Goal: Use online tool/utility: Utilize a website feature to perform a specific function

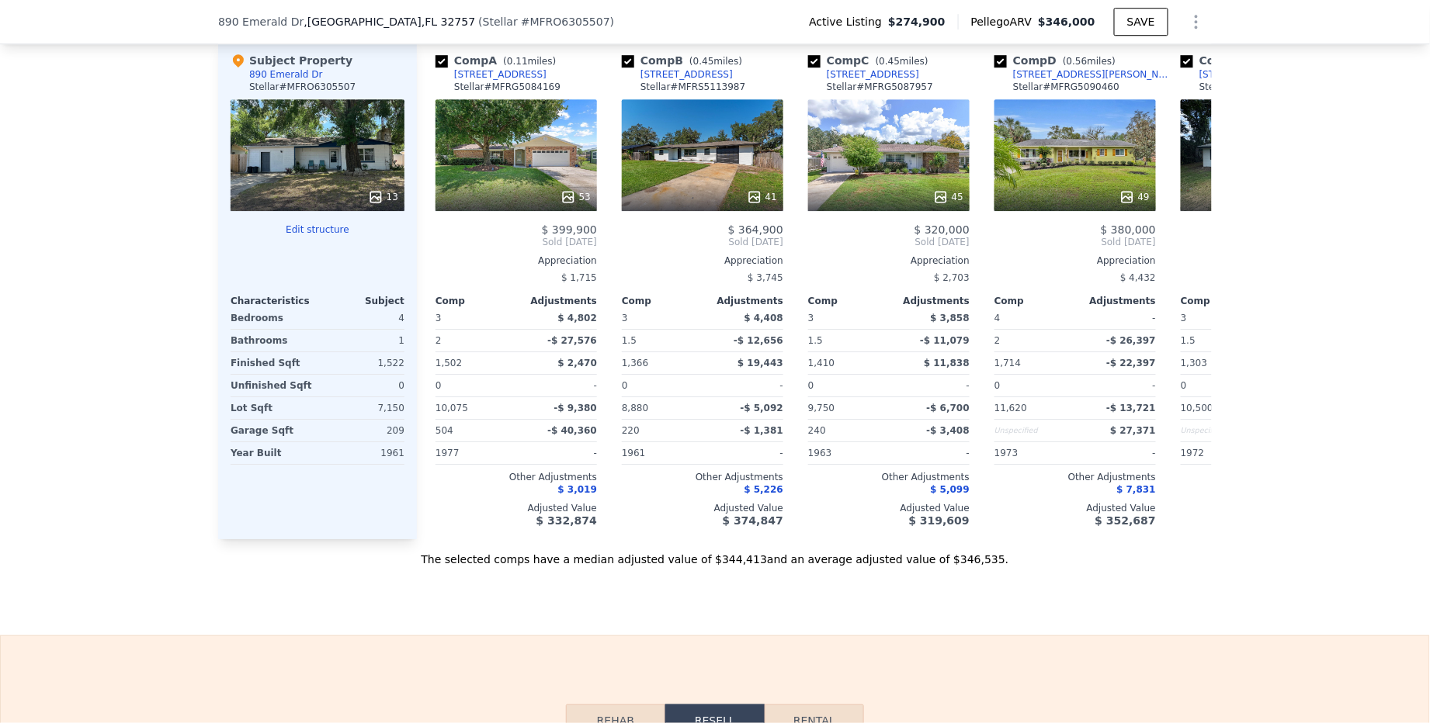
scroll to position [2251, 0]
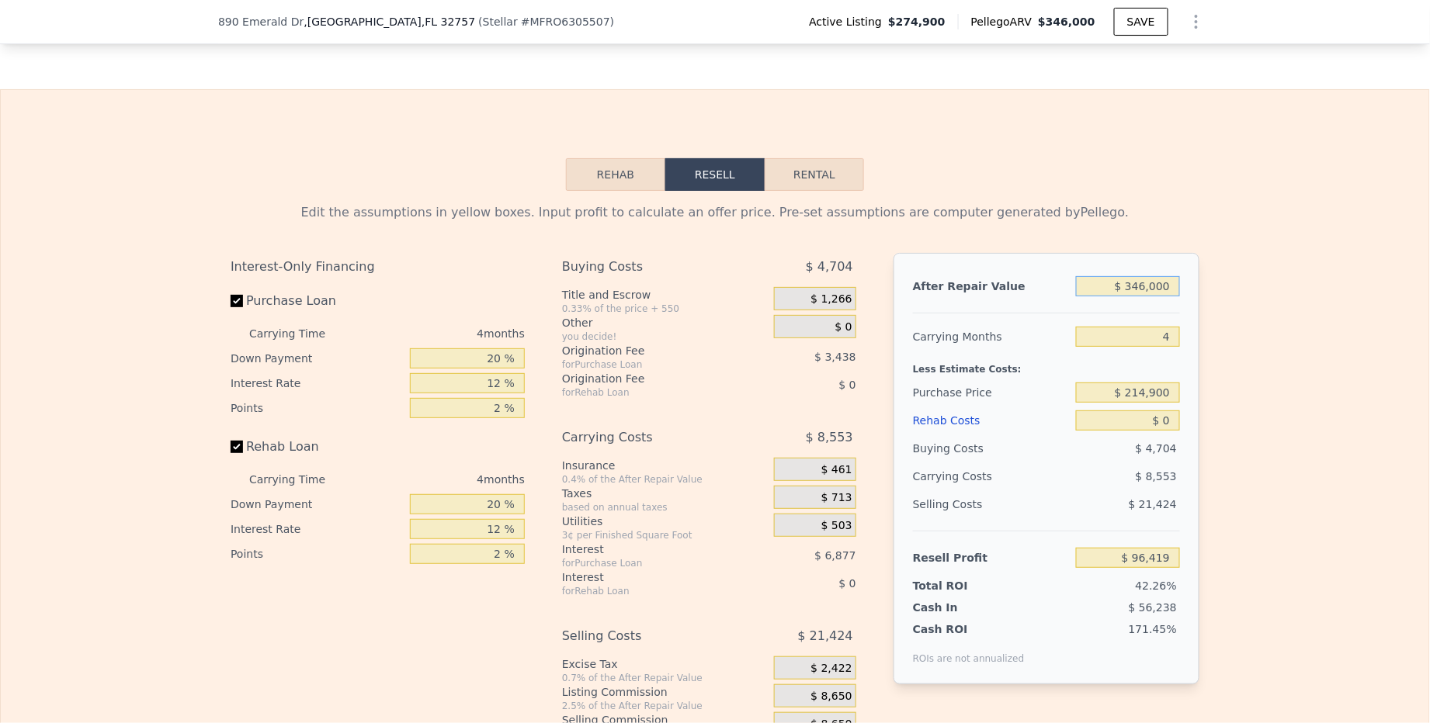
click at [1145, 295] on input "$ 346,000" at bounding box center [1128, 286] width 104 height 20
type input "$ 2"
type input "-$ 228,244"
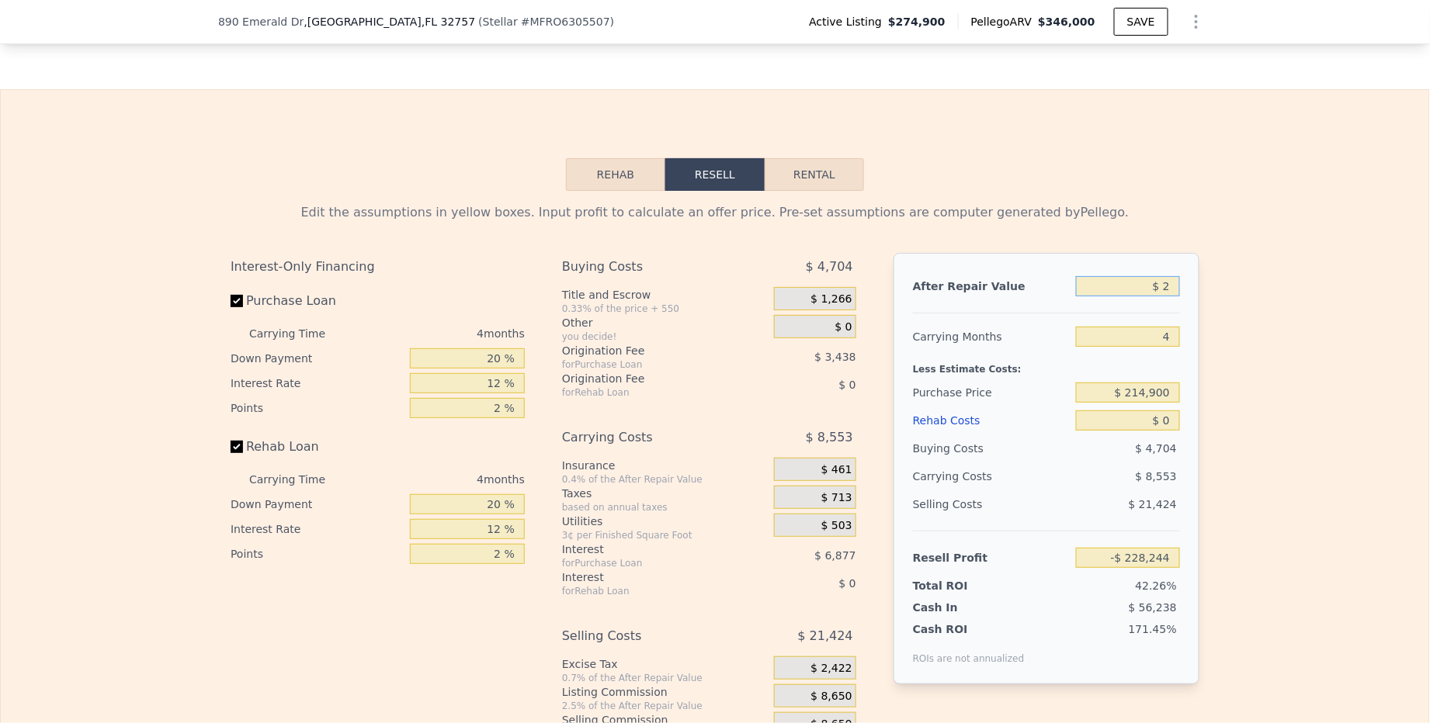
type input "$ 29"
type input "-$ 228,219"
type input "$ 290"
type input "-$ 227,973"
type input "$ 2,900"
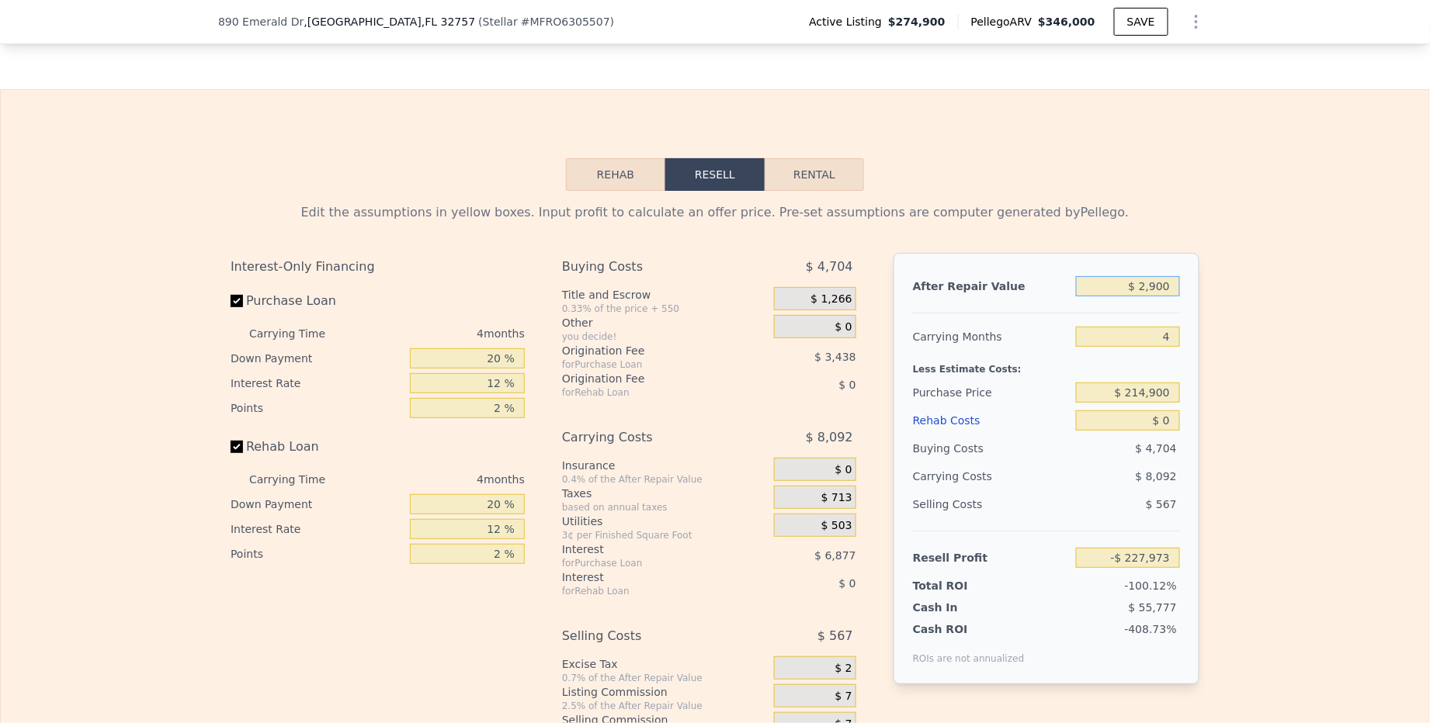
type input "-$ 225,526"
type input "$ 29,000"
type input "-$ 201,035"
type input "$ 290,000"
type input "$ 43,871"
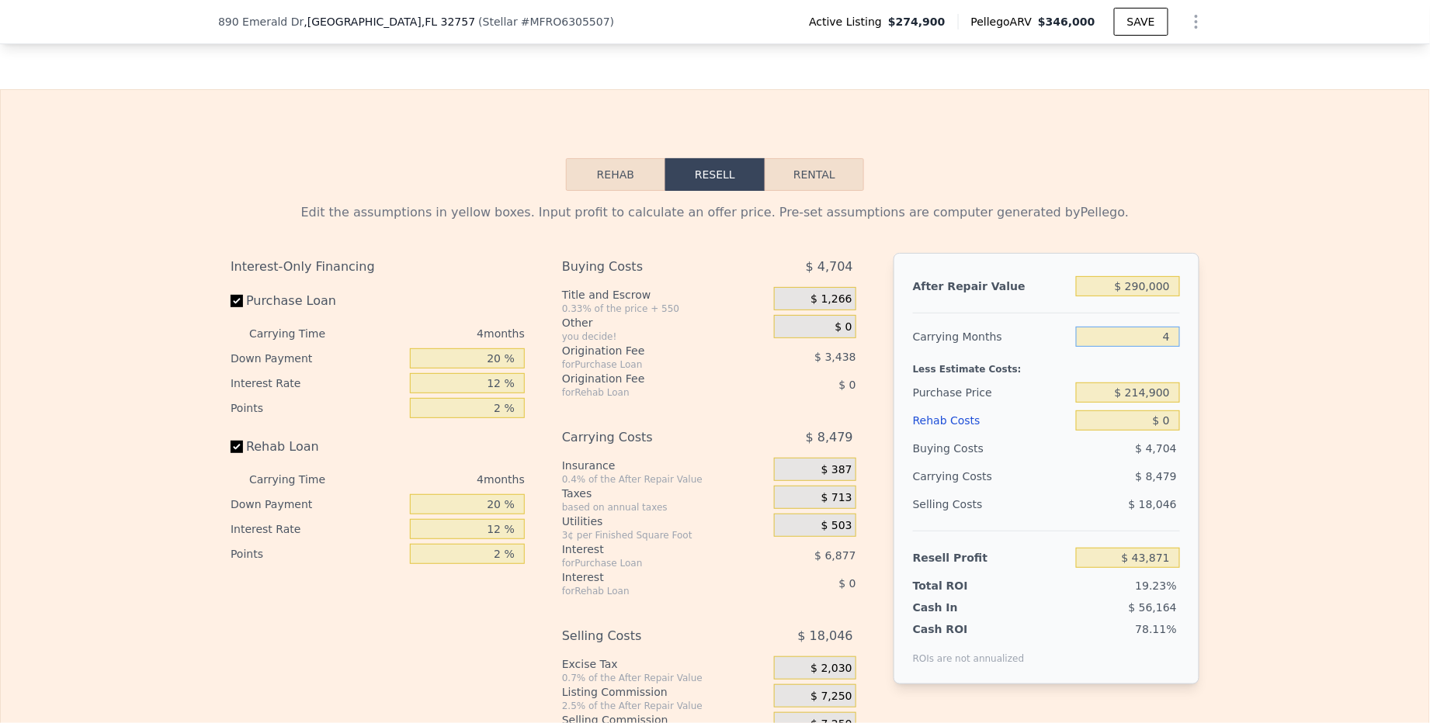
click at [1171, 331] on input "4" at bounding box center [1128, 337] width 104 height 20
type input "6"
type input "$ 39,633"
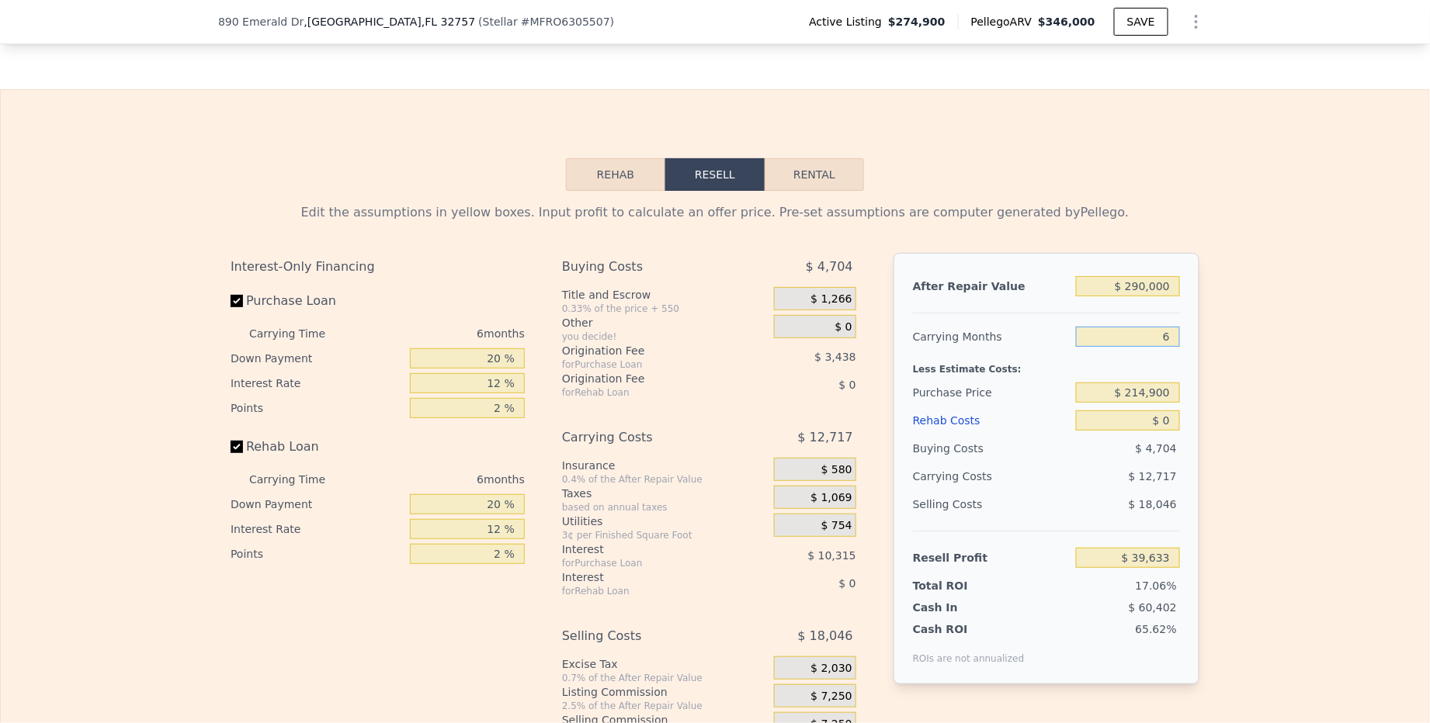
type input "6"
click at [1246, 308] on div "Edit the assumptions in yellow boxes. Input profit to calculate an offer price.…" at bounding box center [715, 479] width 1428 height 577
click at [1118, 395] on input "$ 214,900" at bounding box center [1128, 393] width 104 height 20
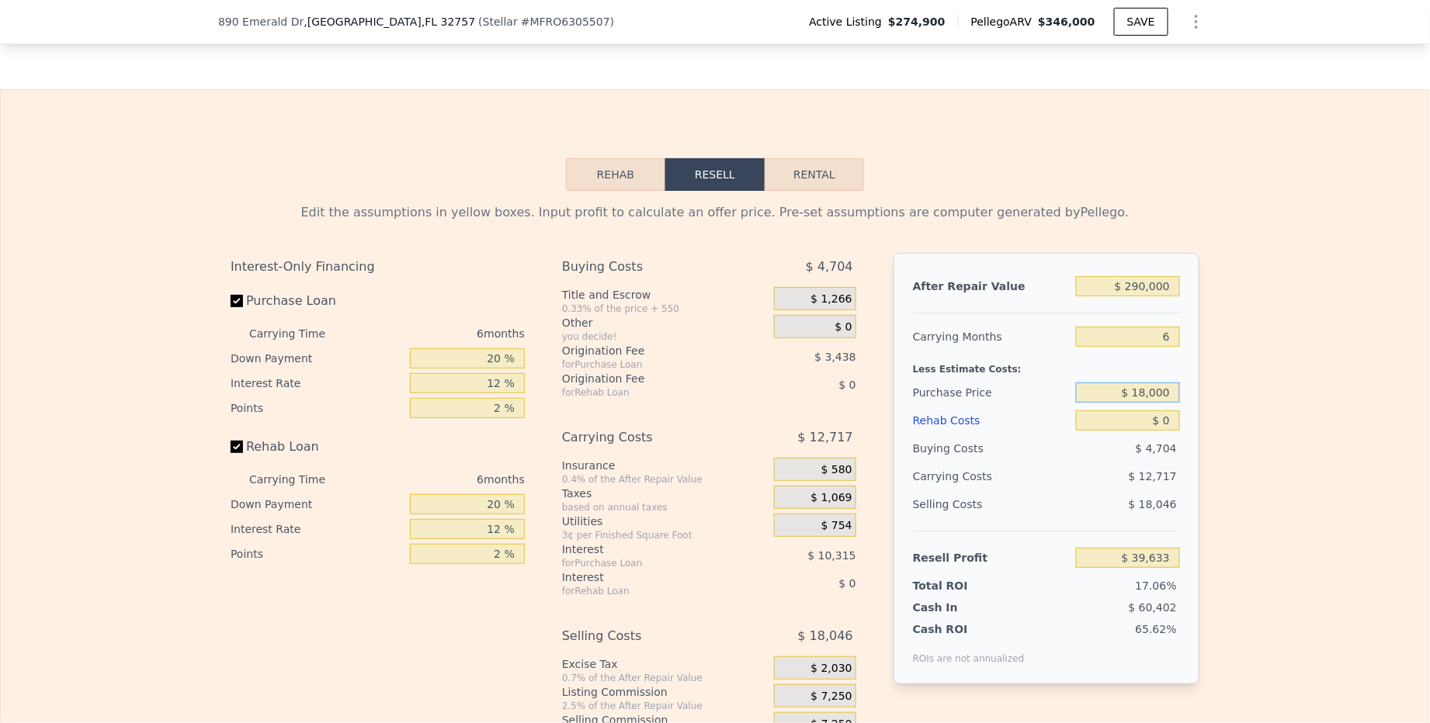
type input "$ 180,000"
click at [1113, 430] on input "$ 0" at bounding box center [1128, 421] width 104 height 20
type input "$ 76,882"
click at [1113, 430] on input "$ 0" at bounding box center [1128, 421] width 104 height 20
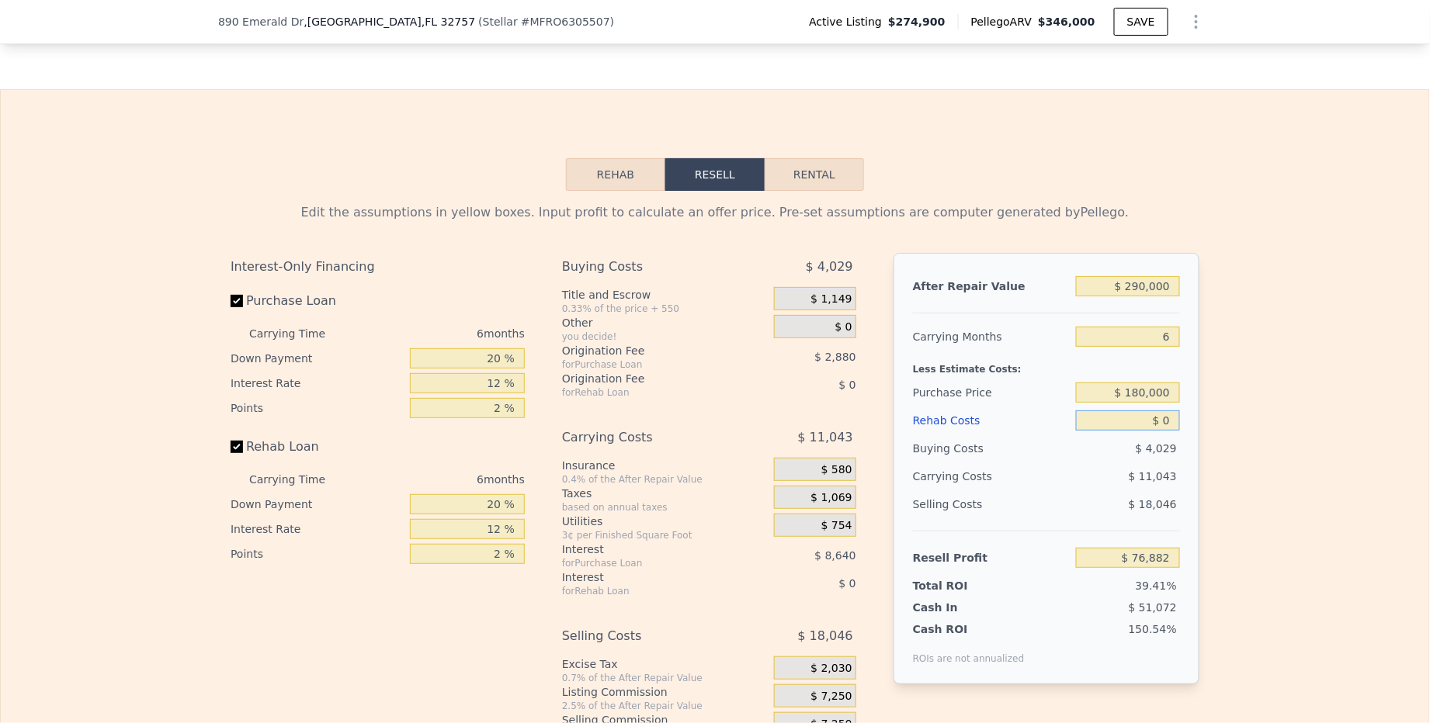
type input "$ 3"
type input "$ 76,879"
type input "$ 30"
type input "$ 76,852"
type input "$ 300"
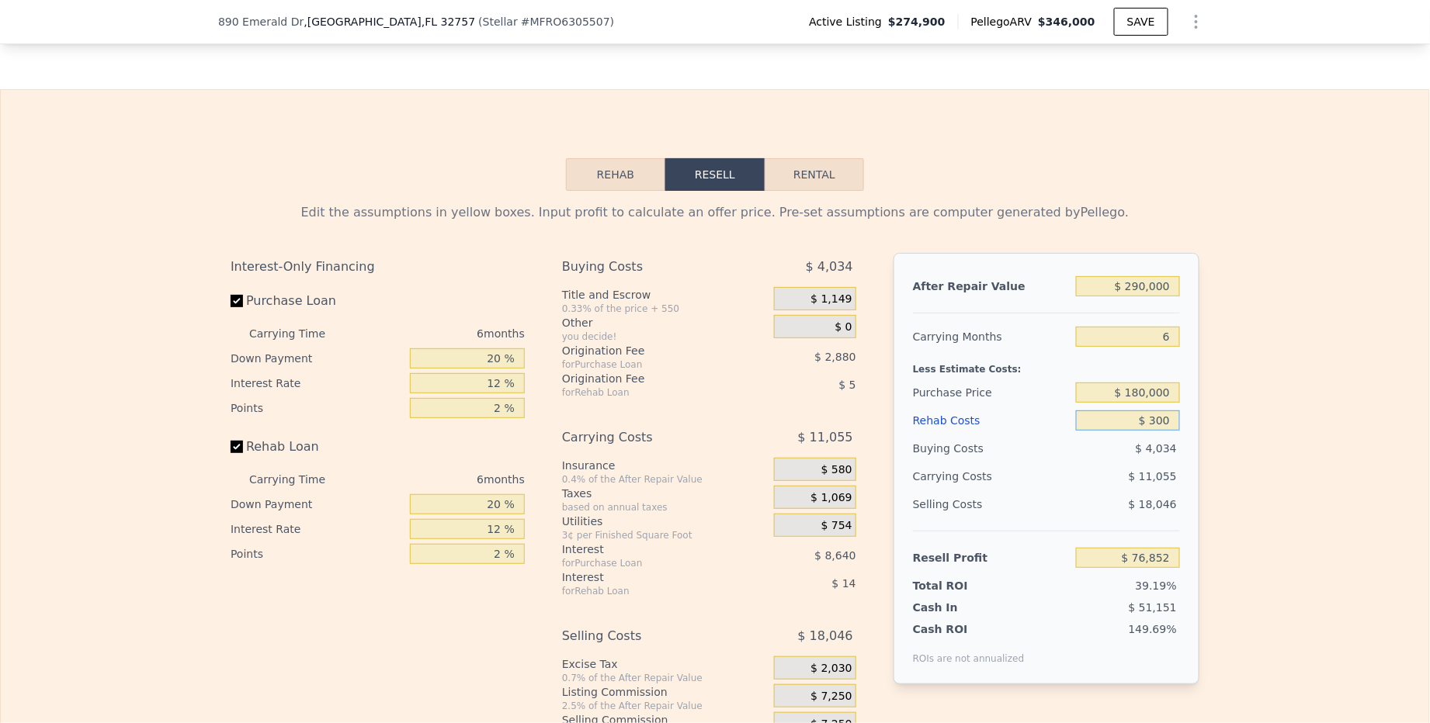
type input "$ 76,565"
type input "$ 3,000"
type input "$ 73,690"
type input "$ 30,000"
type input "$ 44,962"
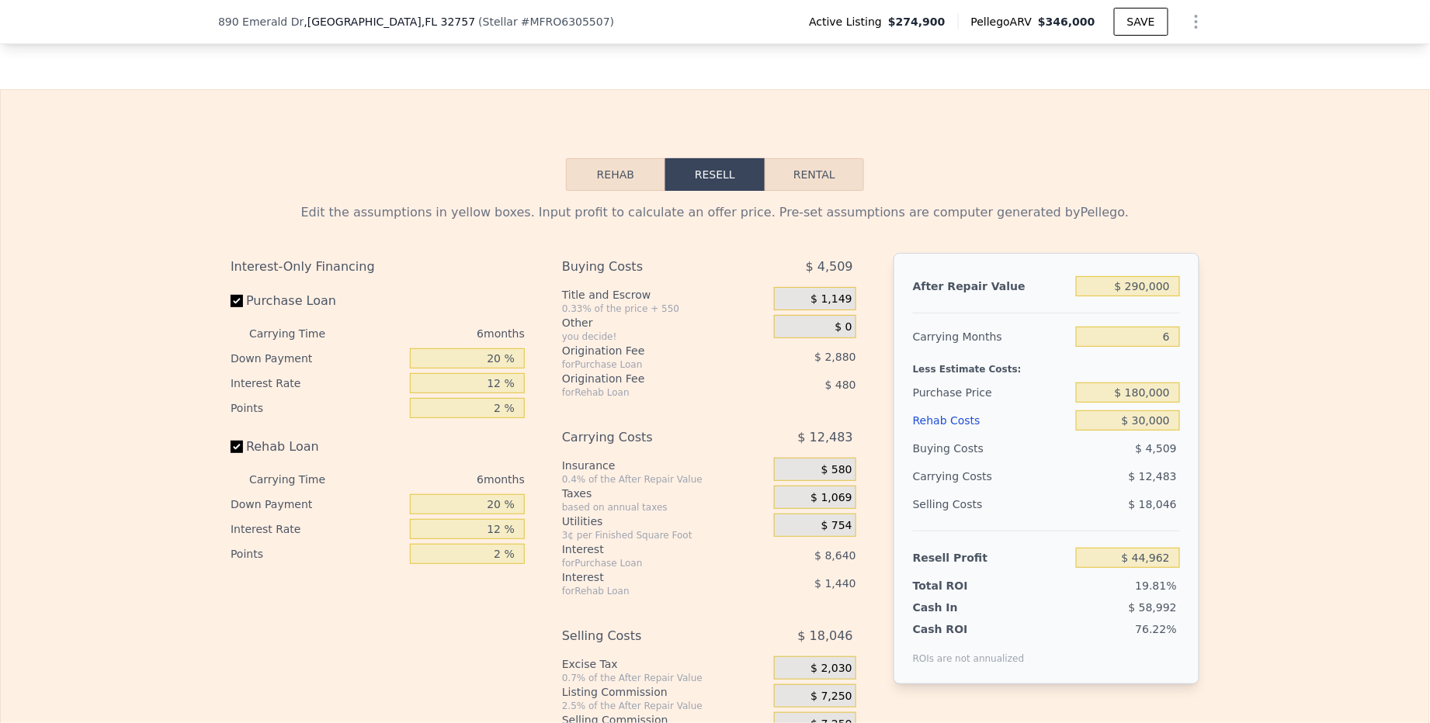
click at [1172, 463] on div "$ 4,509" at bounding box center [1128, 449] width 105 height 28
click at [472, 355] on input "20 %" at bounding box center [467, 358] width 115 height 20
type input "1 %"
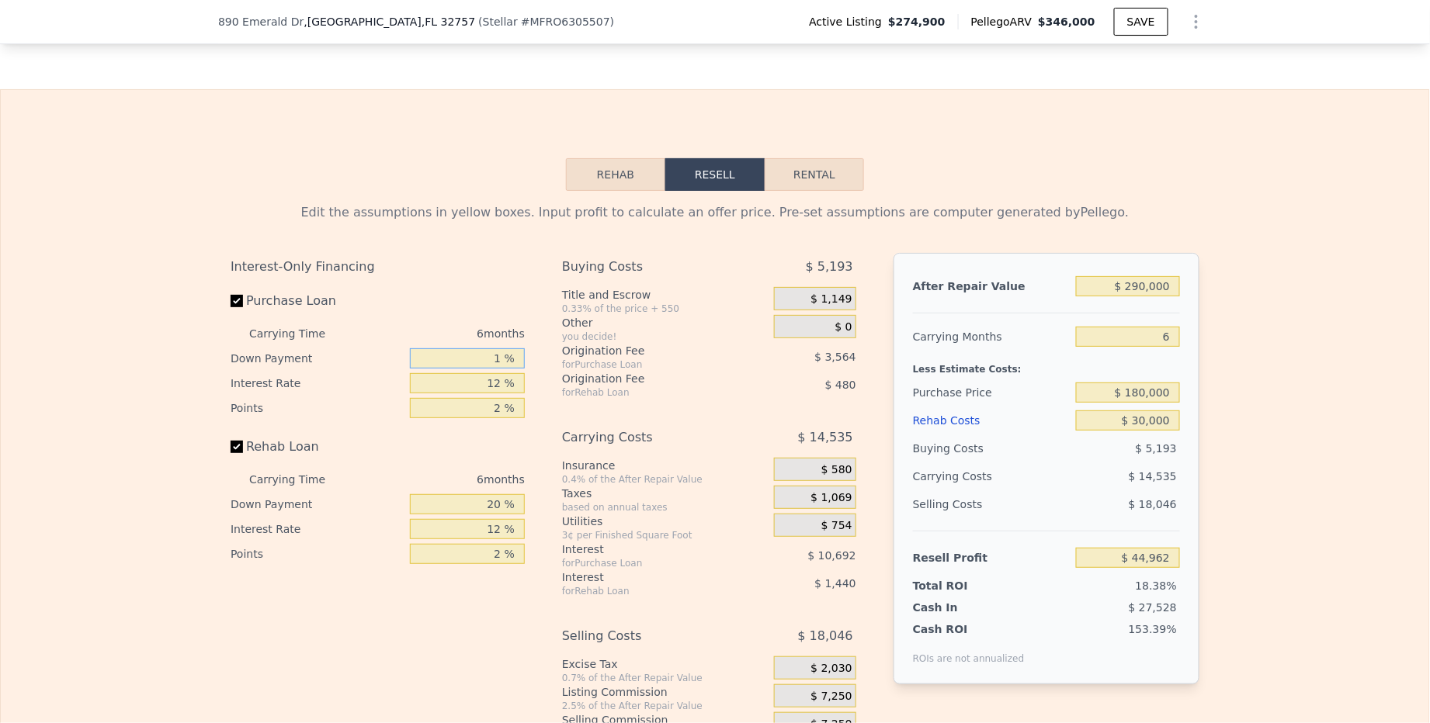
type input "$ 42,226"
type input "15 %"
type input "$ 44,242"
type input "15 %"
click at [452, 515] on input "20 %" at bounding box center [467, 504] width 115 height 20
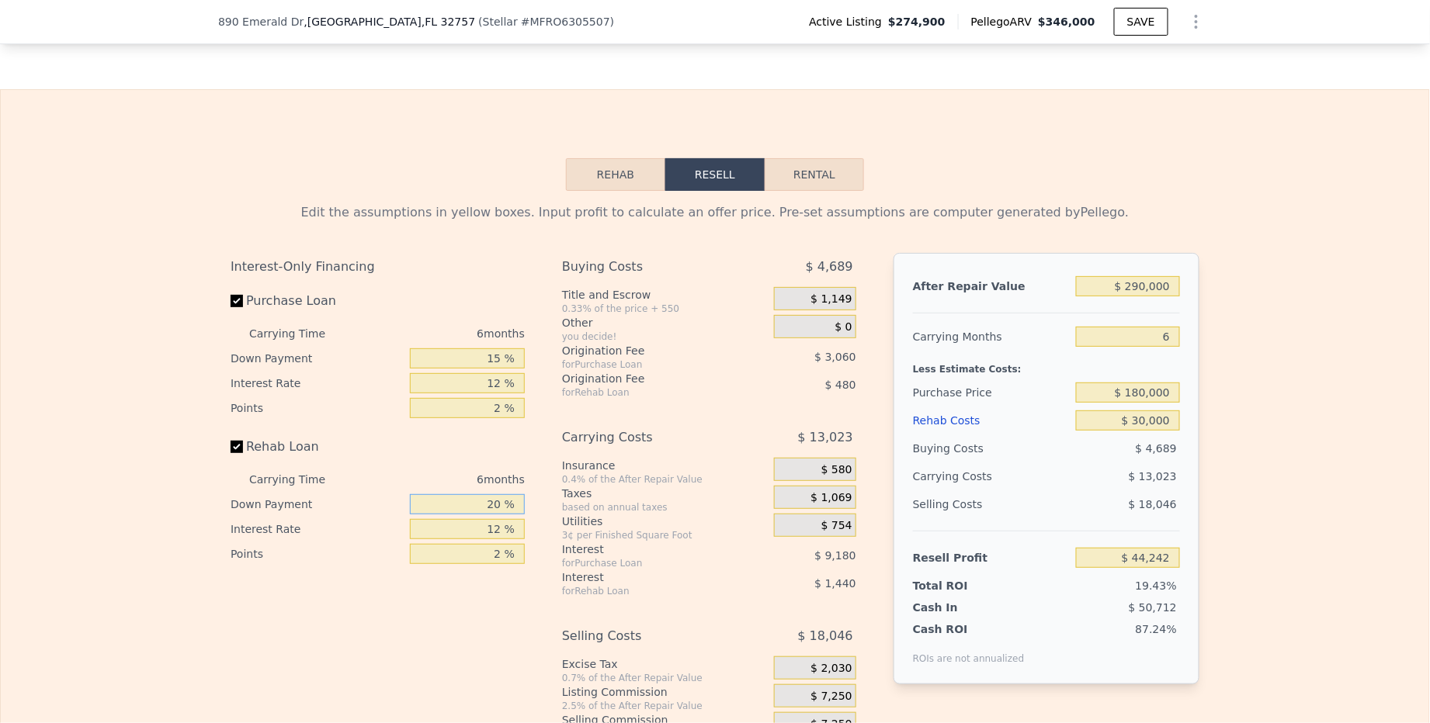
click at [452, 515] on input "20 %" at bounding box center [467, 504] width 115 height 20
type input "1 %"
type input "$ 43,786"
type input "15 %"
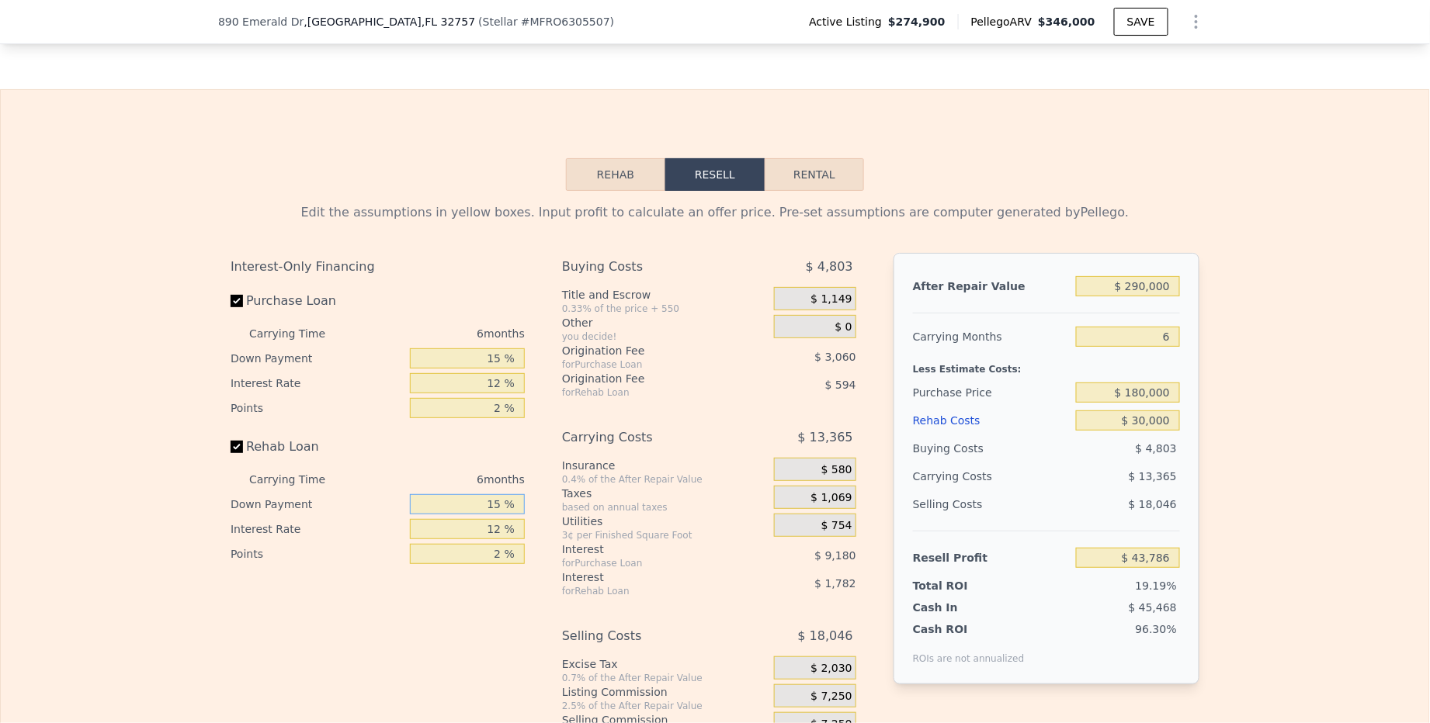
type input "$ 44,122"
type input "15 %"
click at [612, 482] on div "0.4% of the After Repair Value" at bounding box center [665, 479] width 206 height 12
click at [482, 386] on input "12 %" at bounding box center [467, 383] width 115 height 20
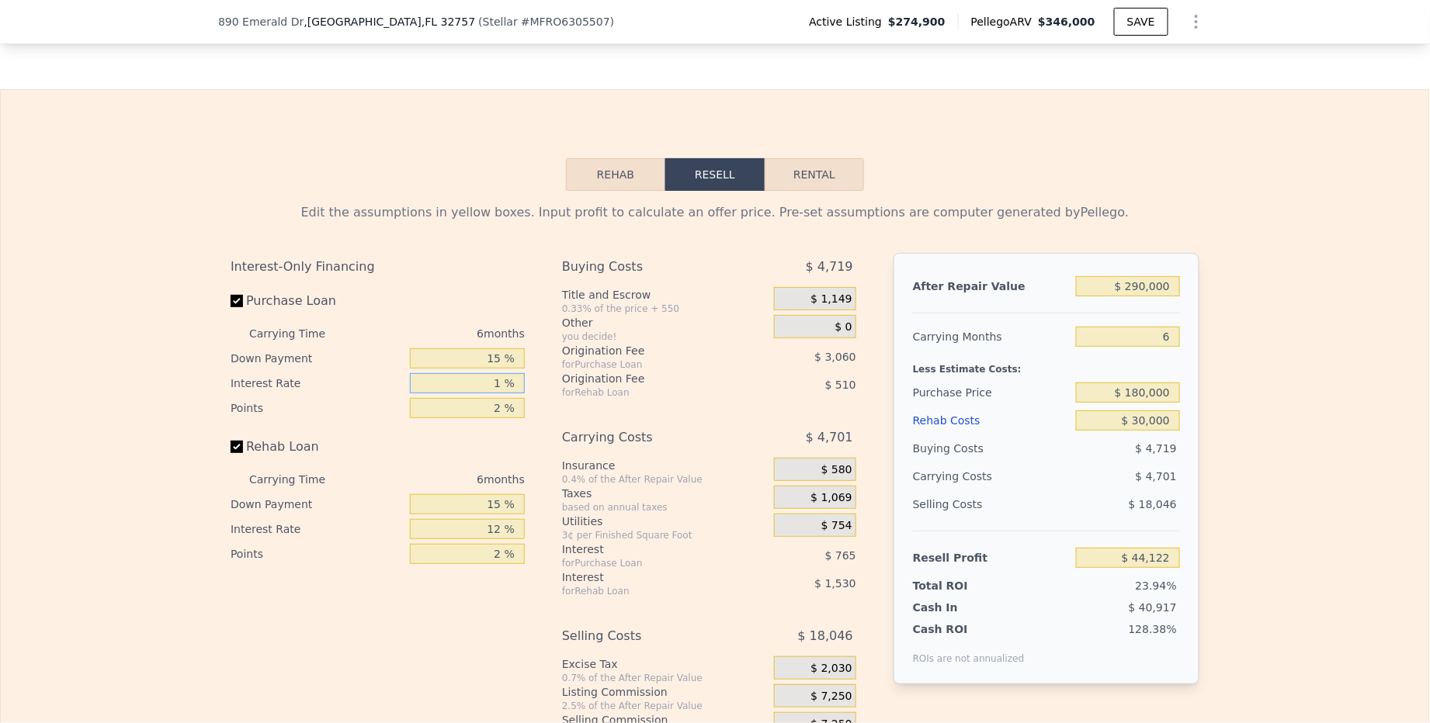
type input "1 %"
type input "$ 52,534"
type input "11 %"
type input "$ 44,884"
type input "11 %"
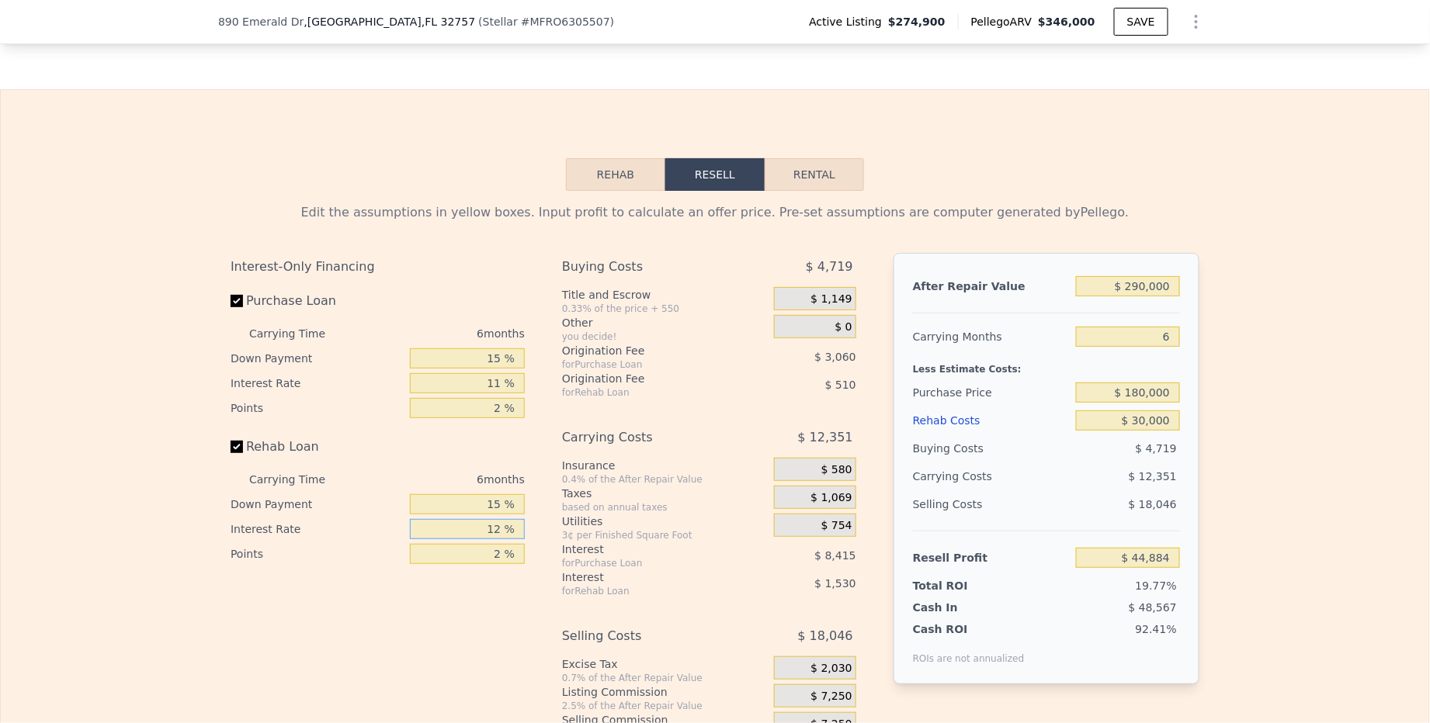
click at [463, 534] on input "12 %" at bounding box center [467, 529] width 115 height 20
type input "1 %"
type input "$ 46,288"
type input "11 %"
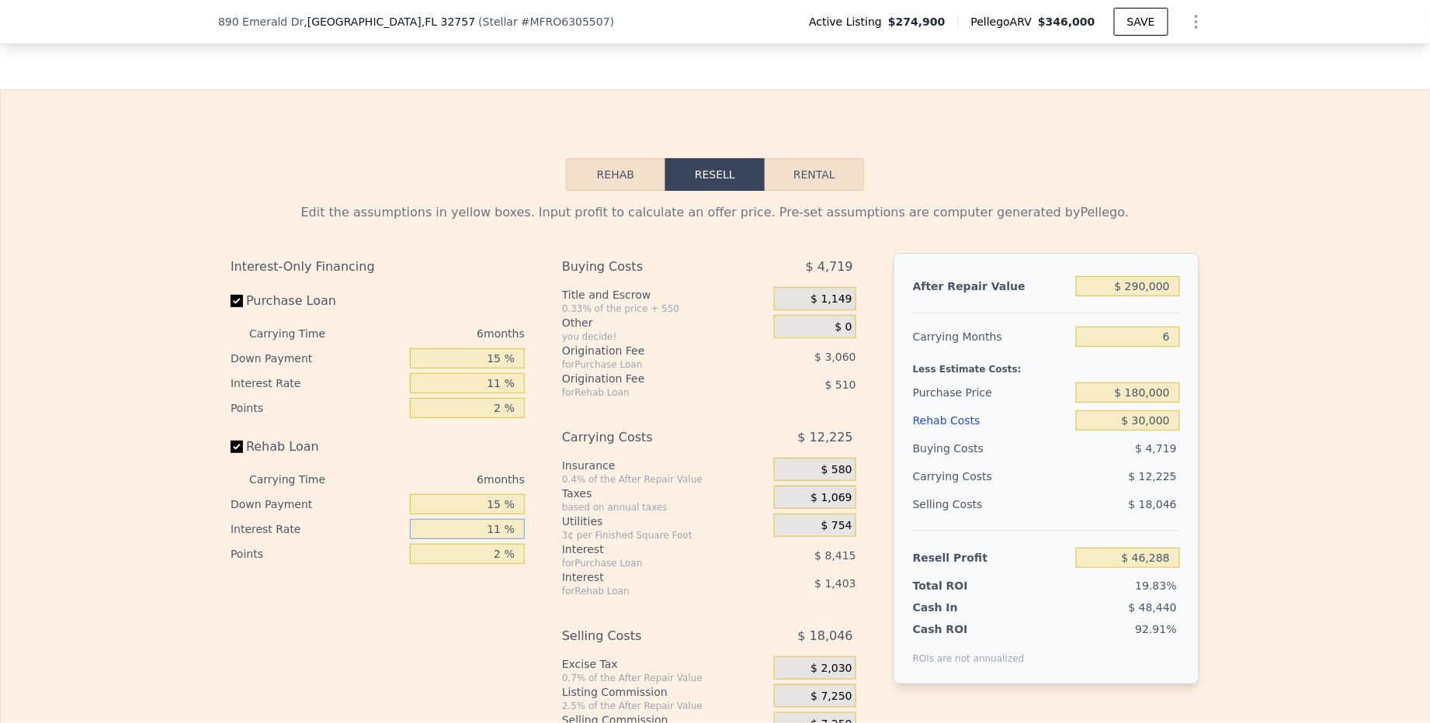
type input "$ 45,010"
type input "11 %"
click at [607, 442] on div "Carrying Costs" at bounding box center [648, 438] width 173 height 28
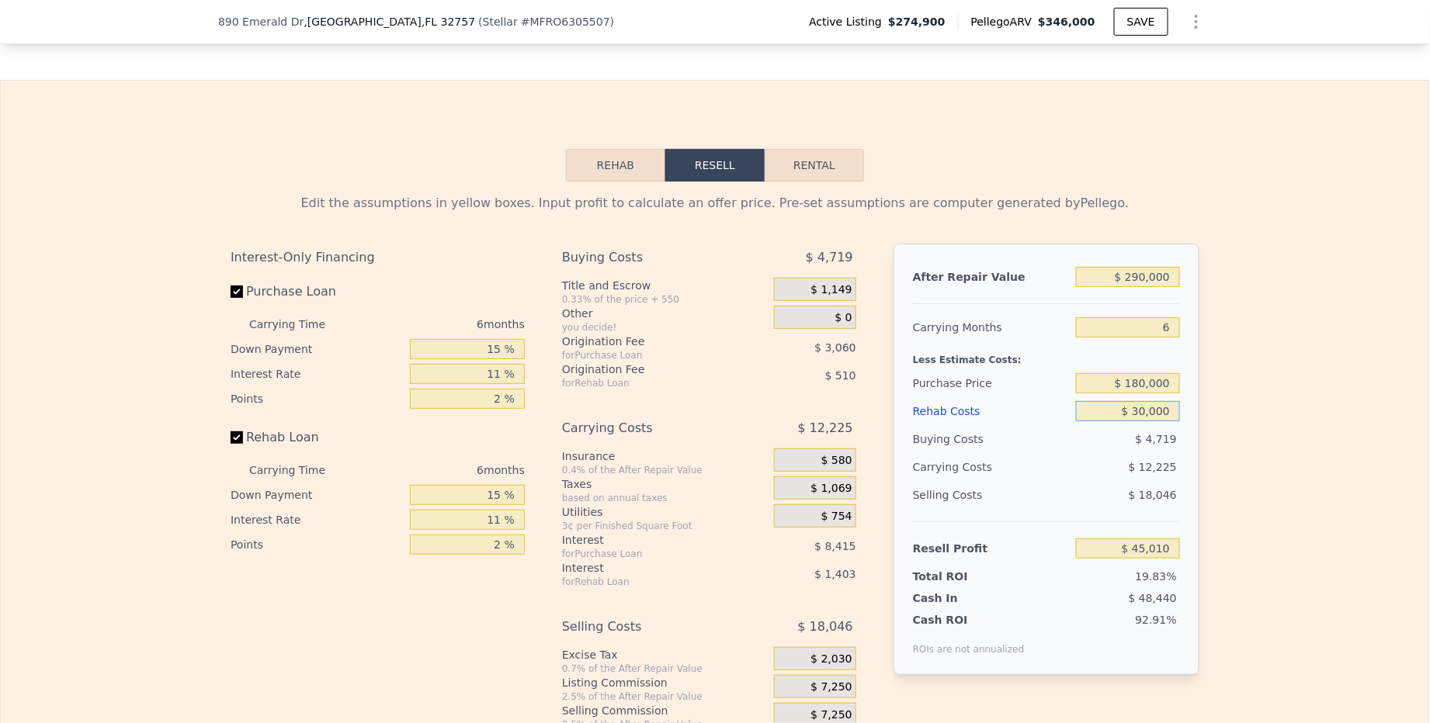
click at [1145, 418] on input "$ 30,000" at bounding box center [1128, 411] width 104 height 20
type input "$ 4"
type input "$ 76,920"
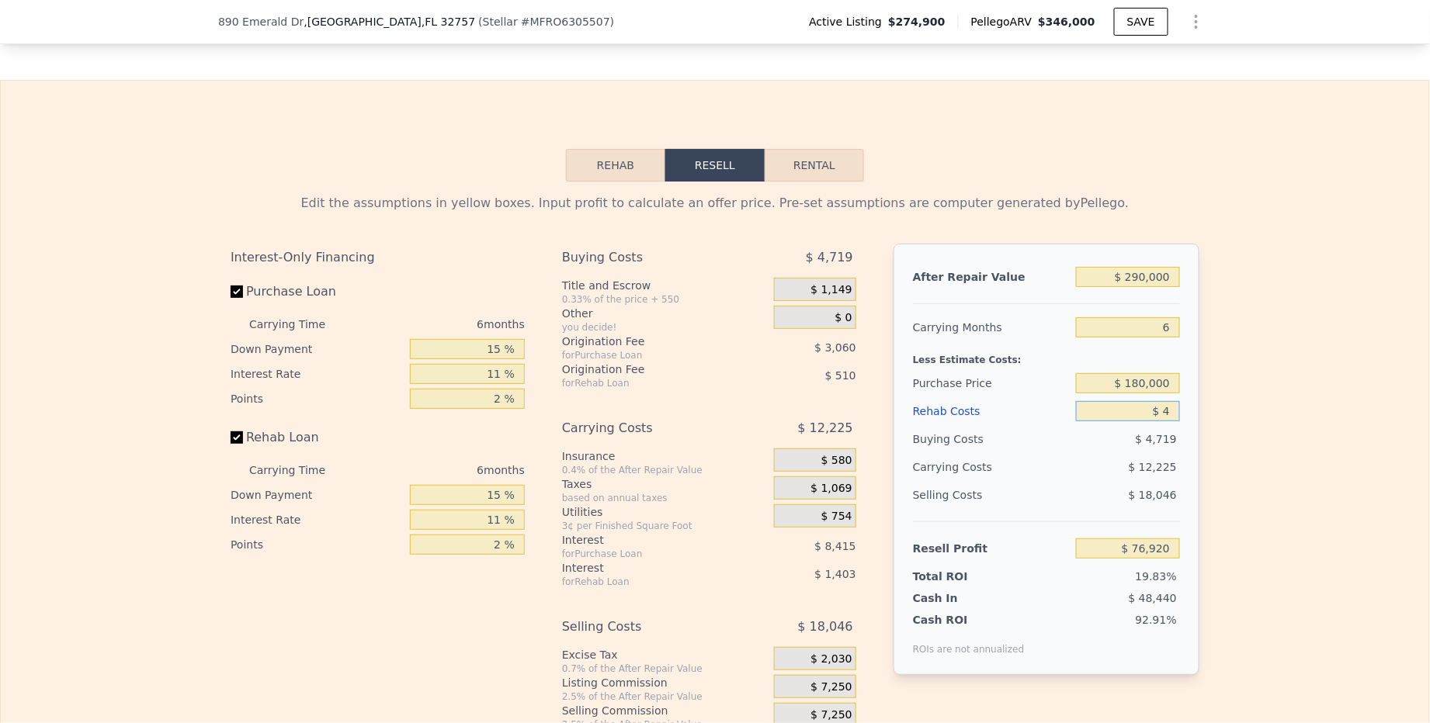
type input "$ 40"
type input "$ 76,883"
type input "$ 400"
type input "$ 76,499"
type input "$ 4,000"
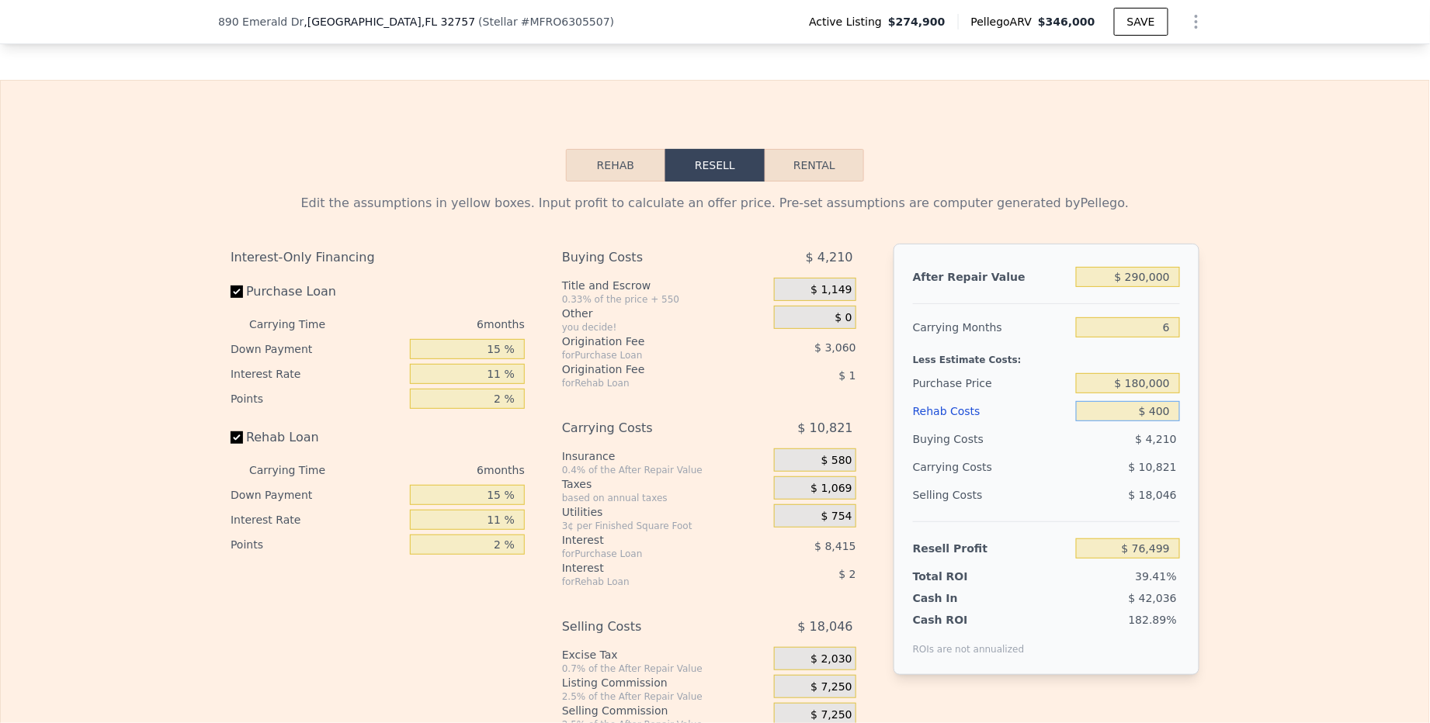
type input "$ 72,670"
type input "$ 40,000"
type input "$ 34,372"
click at [1145, 418] on input "$ 40,000" at bounding box center [1128, 411] width 104 height 20
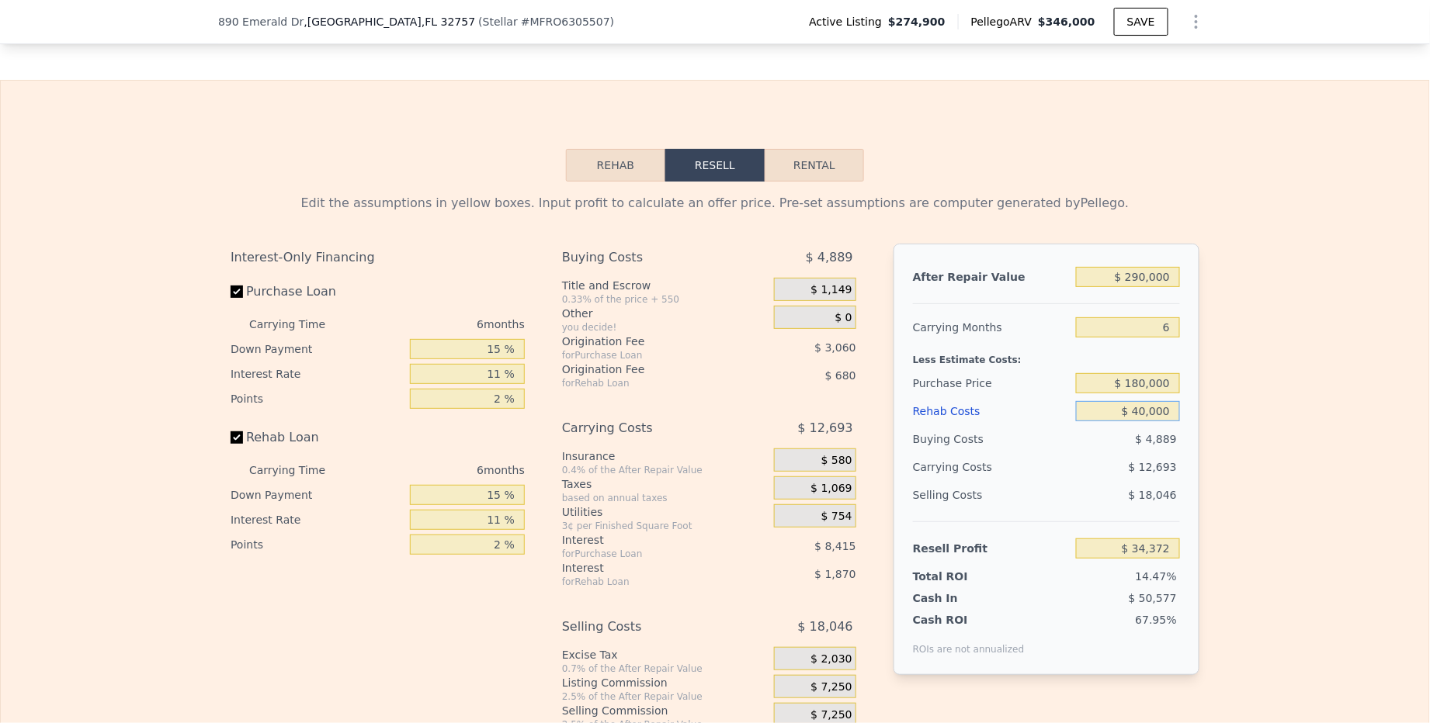
click at [1145, 418] on input "$ 40,000" at bounding box center [1128, 411] width 104 height 20
type input "$ 5"
type input "$ 76,919"
type input "$ 50"
type input "$ 76,873"
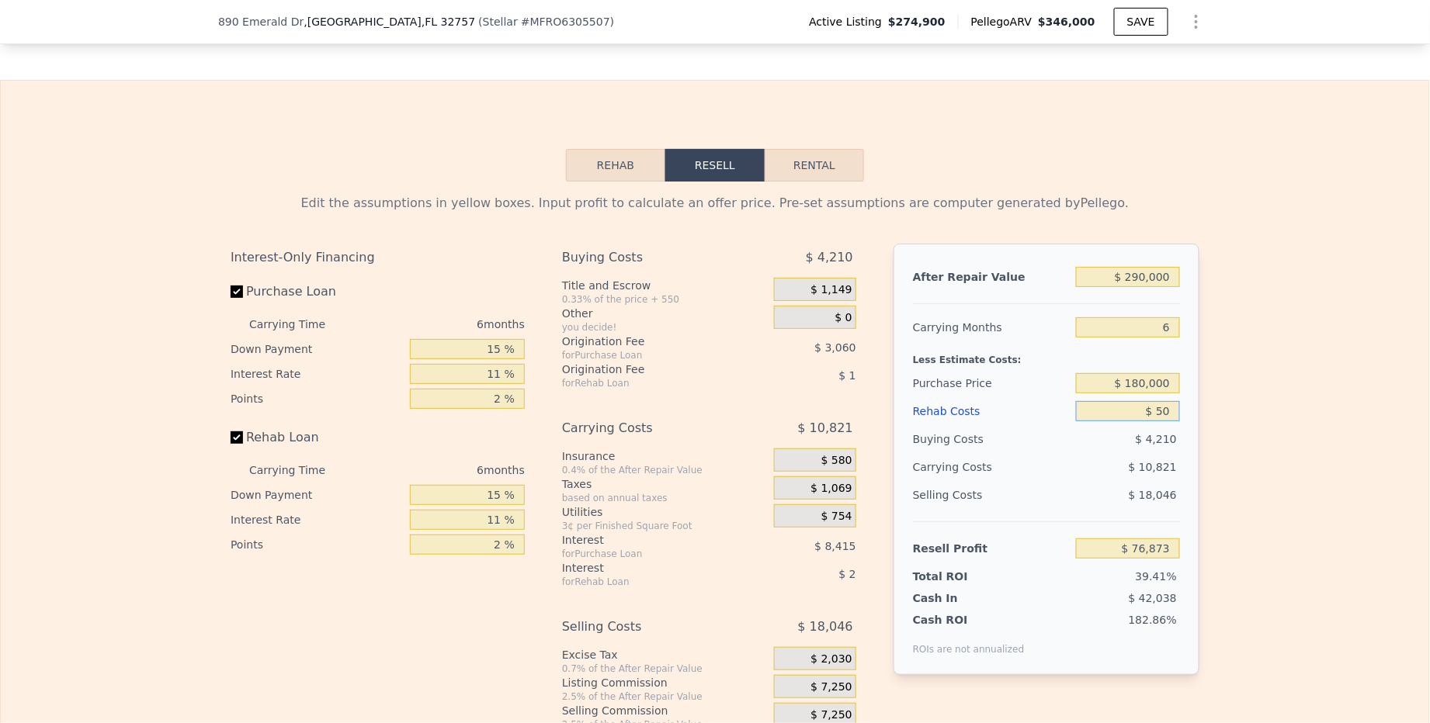
type input "$ 500"
type input "$ 76,391"
type input "$ 5,000"
type input "$ 71,605"
type input "$ 50,000"
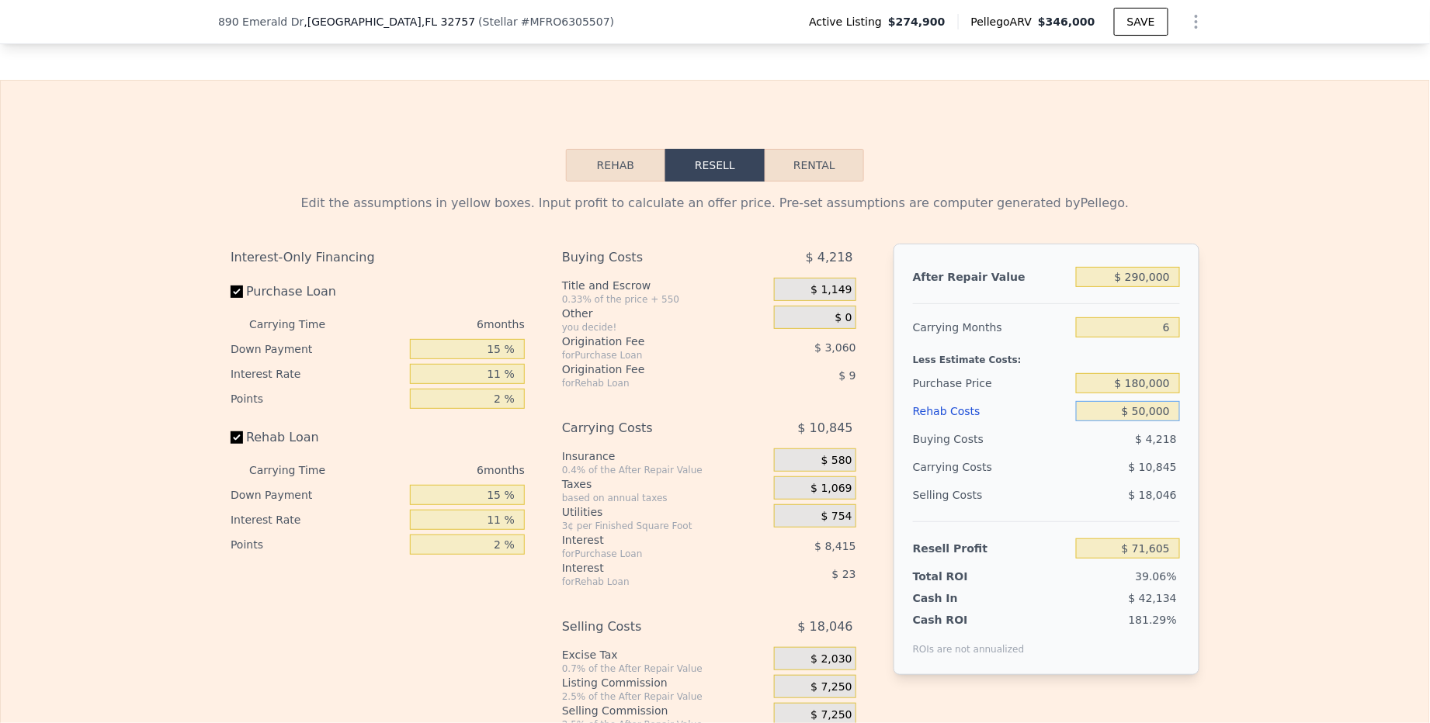
type input "$ 23,734"
click at [1038, 450] on div "Buying Costs" at bounding box center [991, 439] width 157 height 28
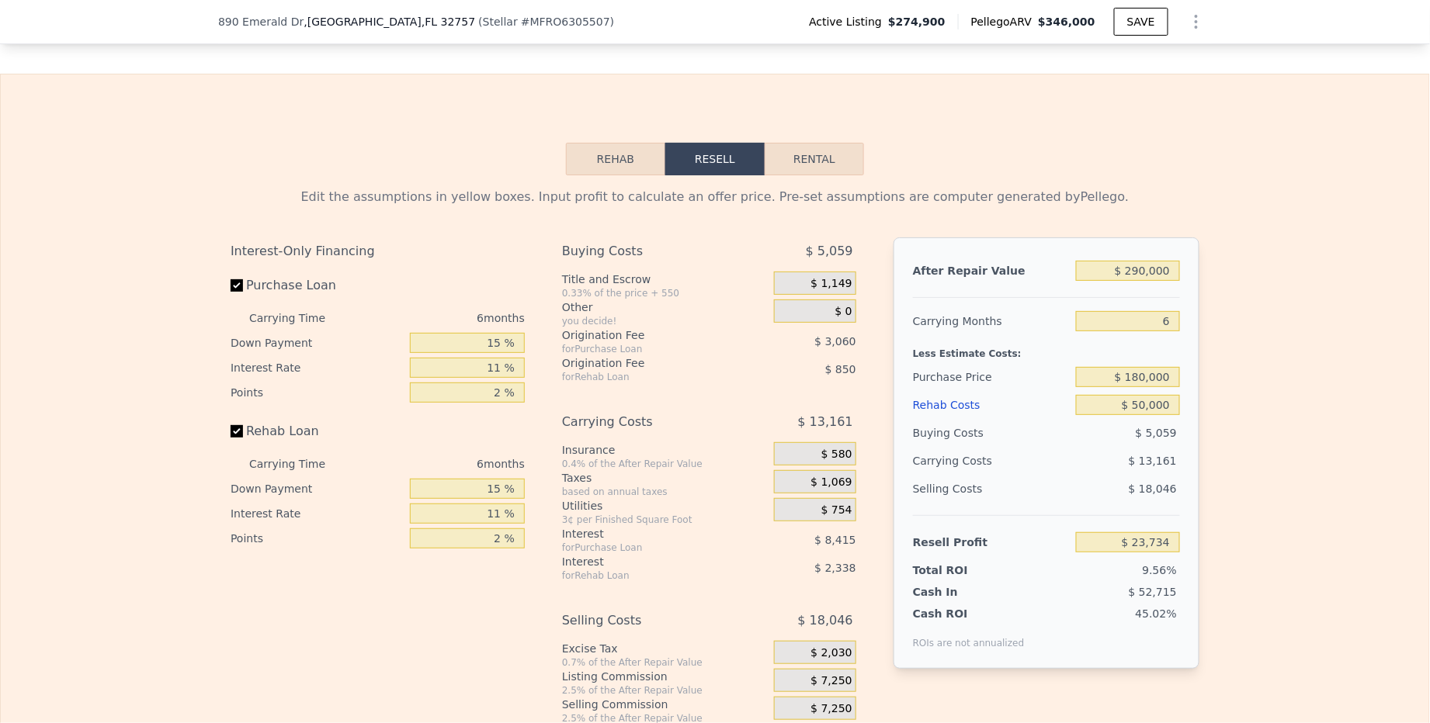
click at [838, 168] on button "Rental" at bounding box center [813, 159] width 99 height 33
select select "30"
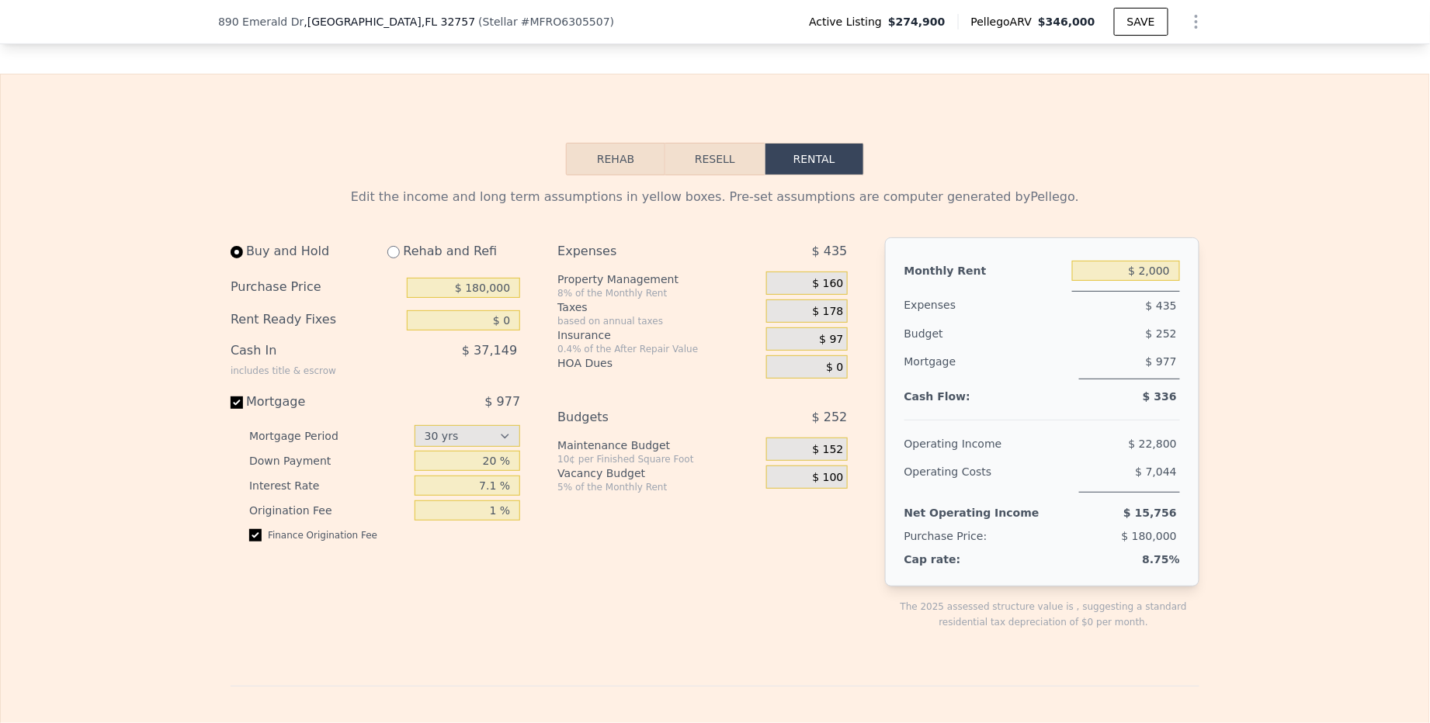
click at [394, 255] on input "radio" at bounding box center [393, 252] width 12 height 12
radio input "true"
select select "30"
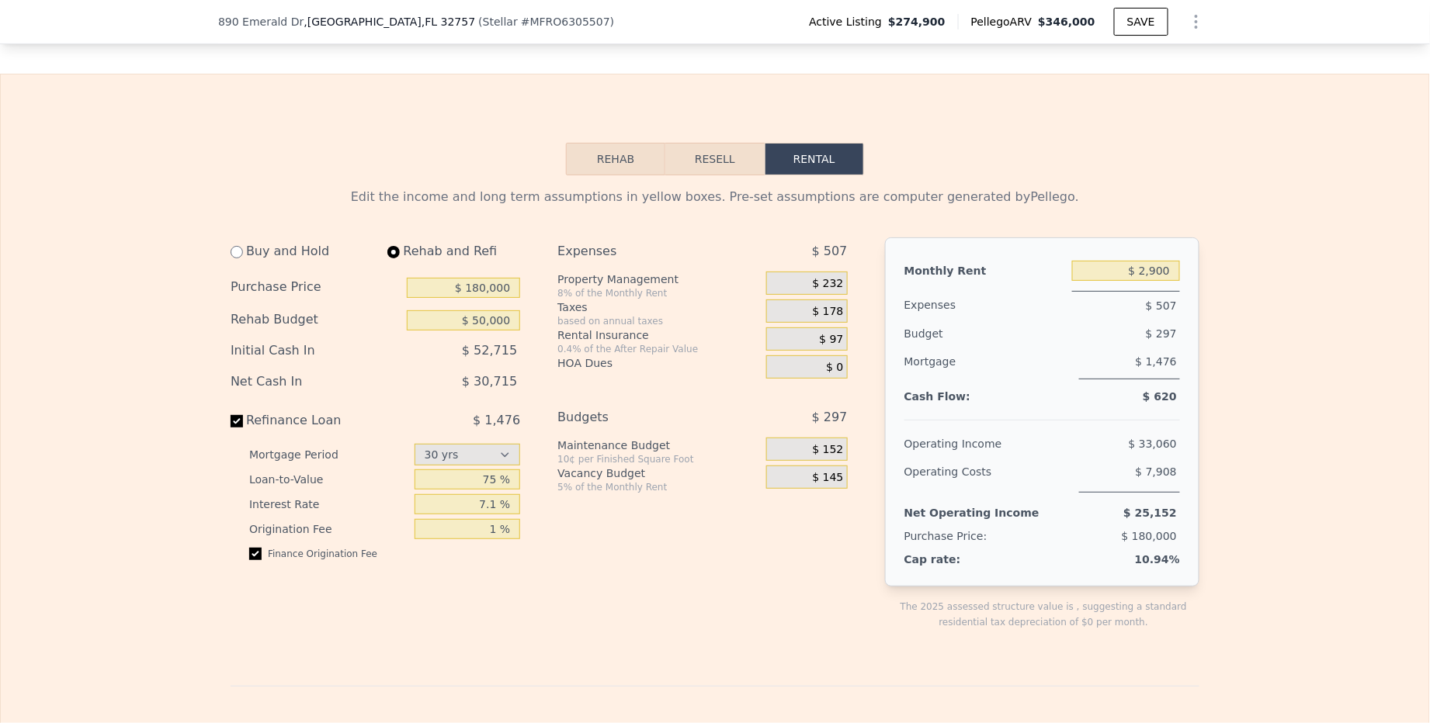
type input "$ 50,000"
type input "$ 2,900"
click at [1168, 276] on input "$ 2,900" at bounding box center [1126, 271] width 108 height 20
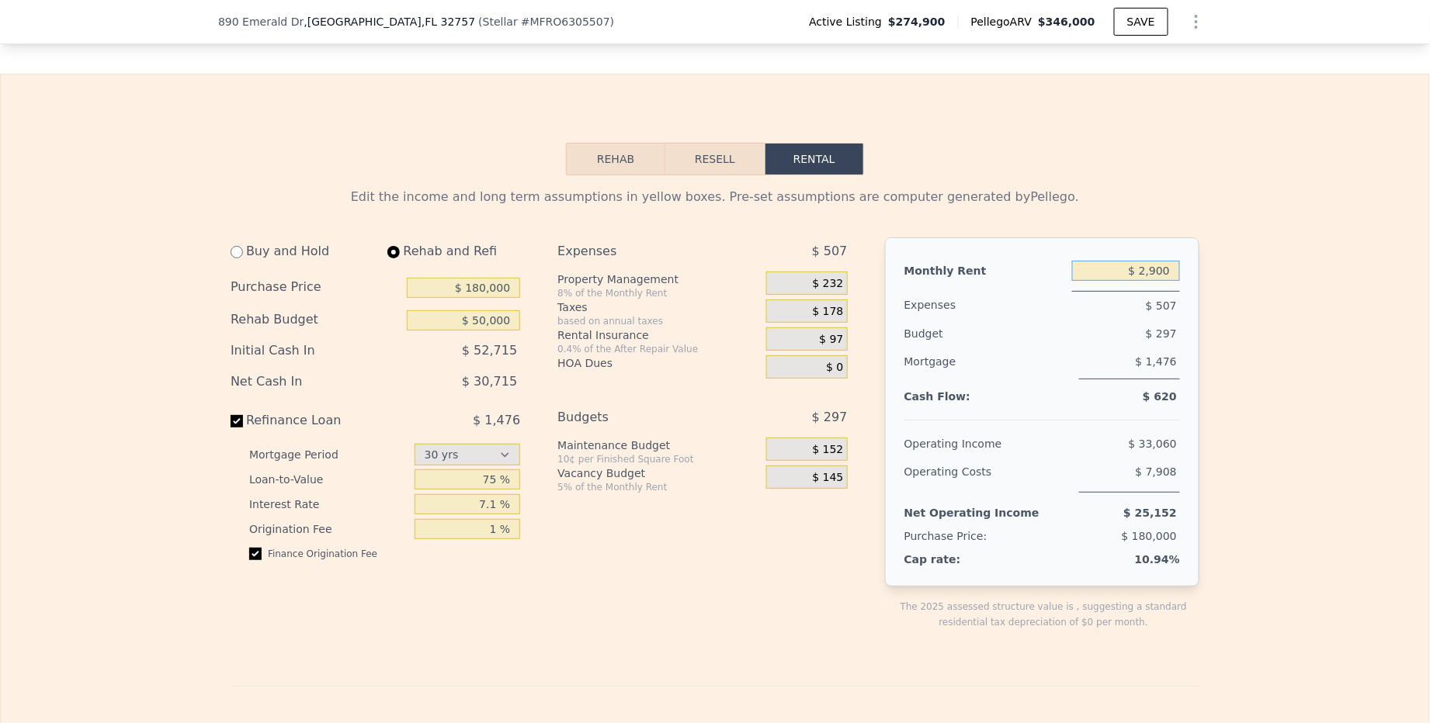
click at [743, 169] on button "Resell" at bounding box center [714, 159] width 99 height 33
